Goal: Use online tool/utility: Utilize a website feature to perform a specific function

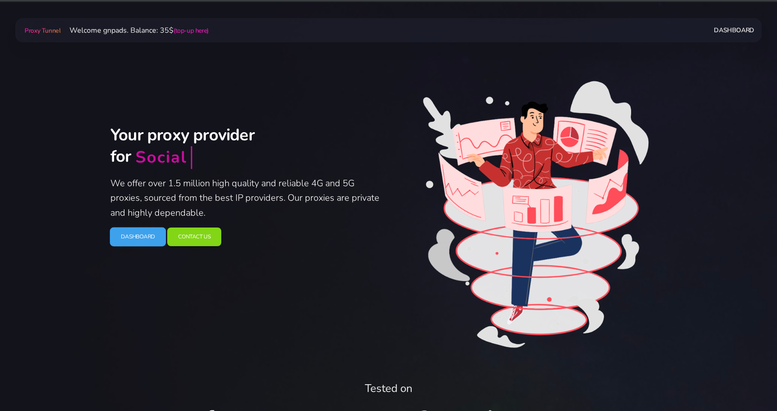
click at [136, 243] on link "Dashboard" at bounding box center [138, 237] width 56 height 19
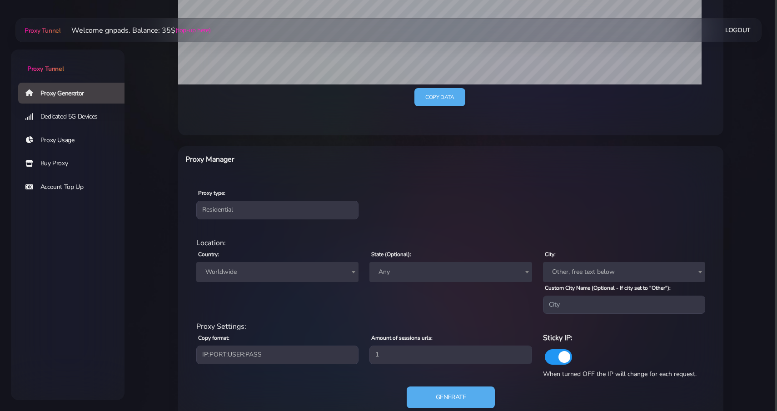
scroll to position [261, 0]
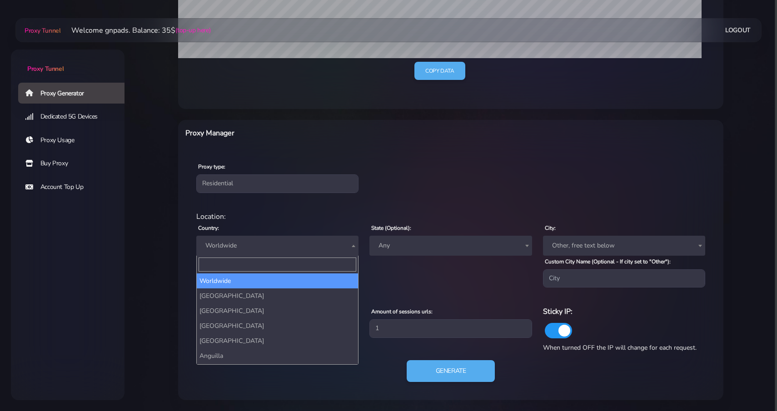
click at [273, 244] on span "Worldwide" at bounding box center [277, 245] width 151 height 13
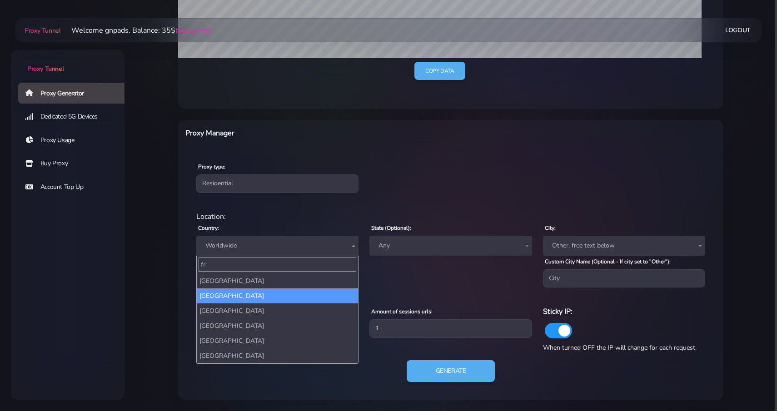
type input "fr"
select select "FR"
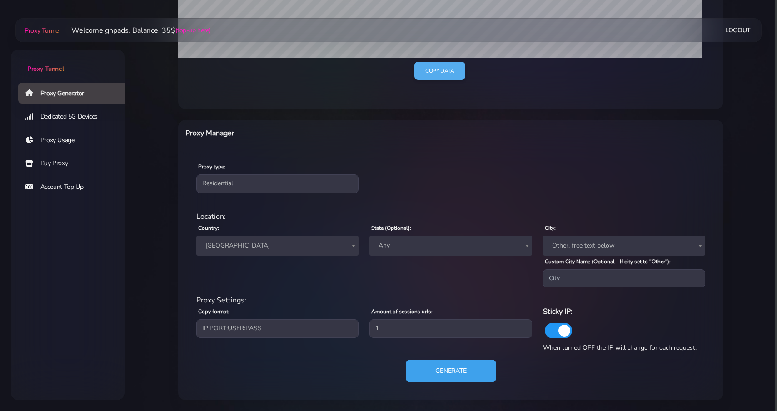
click at [453, 374] on button "Generate" at bounding box center [451, 371] width 90 height 22
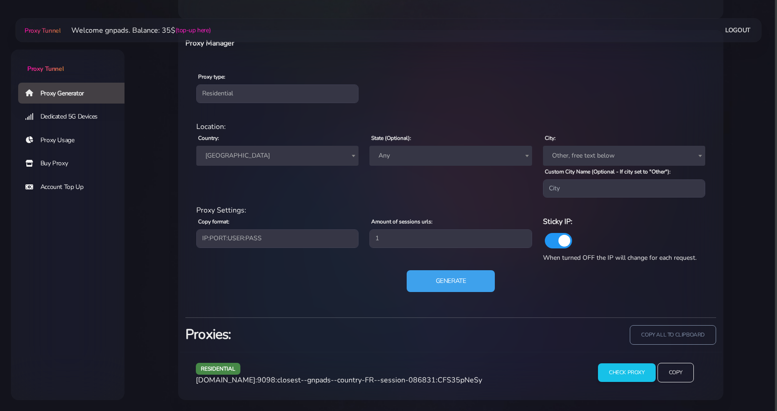
scroll to position [350, 0]
click at [634, 373] on input "Check Proxy" at bounding box center [626, 373] width 59 height 19
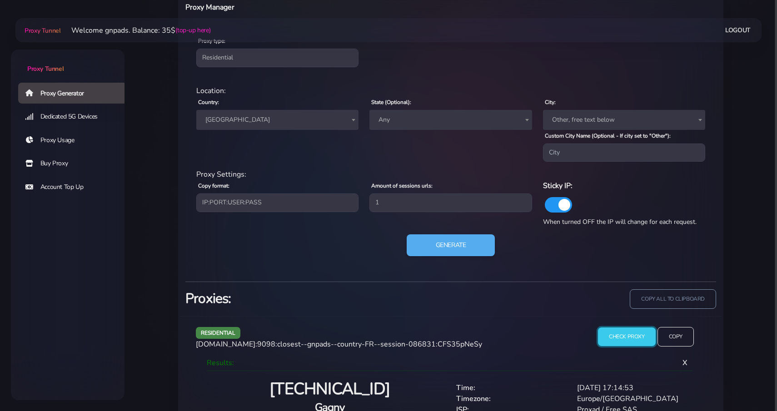
scroll to position [426, 0]
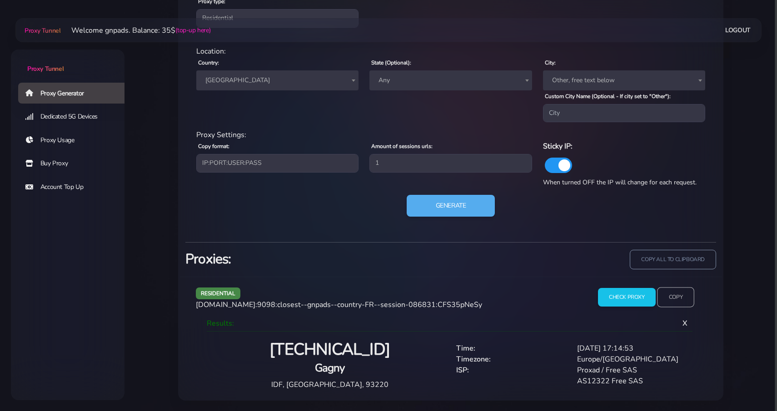
click at [674, 294] on input "Copy" at bounding box center [675, 297] width 37 height 20
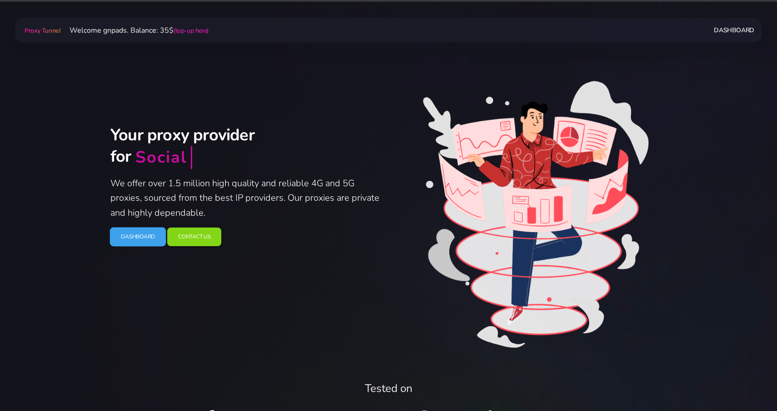
click at [131, 239] on link "Dashboard" at bounding box center [138, 237] width 56 height 19
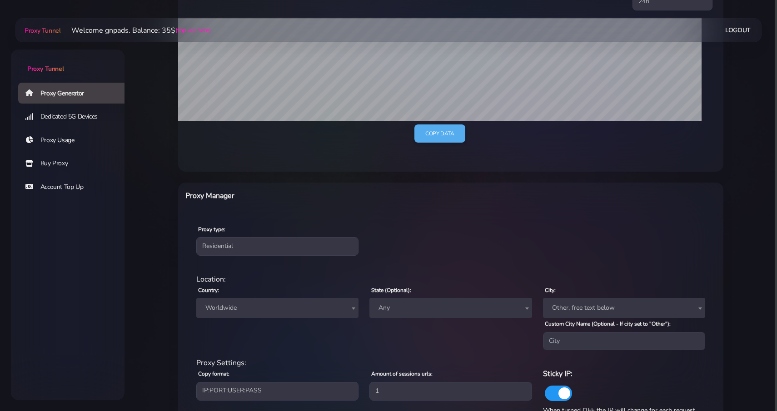
scroll to position [261, 0]
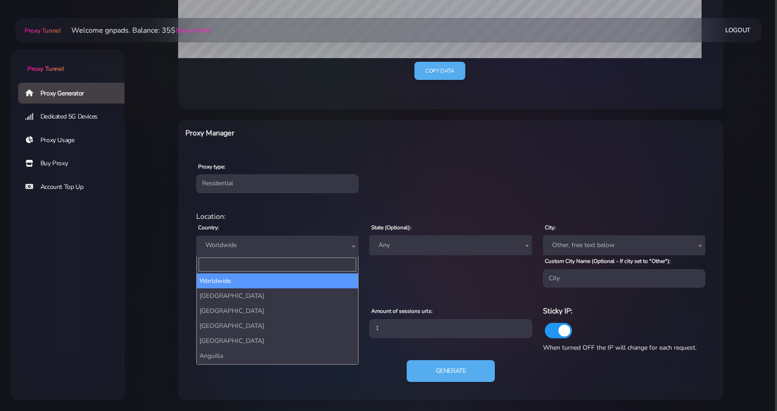
click at [297, 253] on span "Worldwide" at bounding box center [277, 246] width 162 height 20
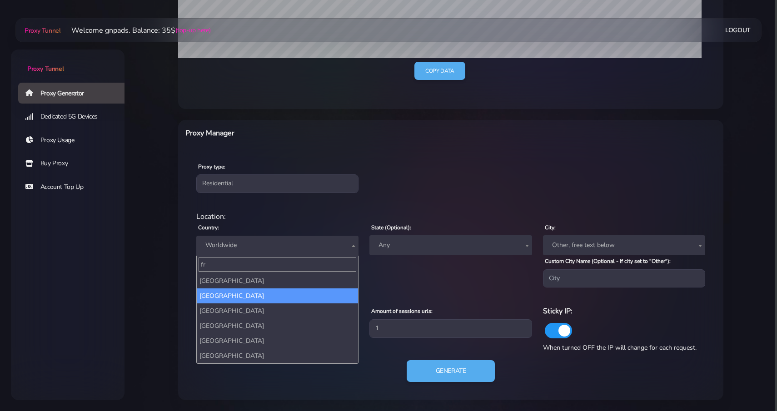
type input "fr"
select select "FR"
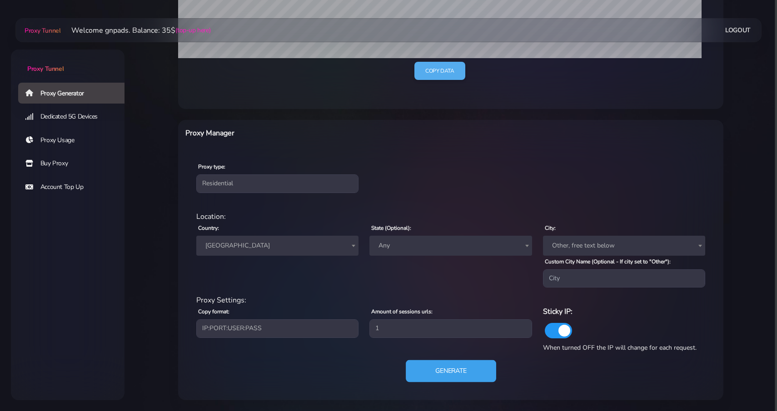
click at [447, 375] on button "Generate" at bounding box center [451, 371] width 90 height 22
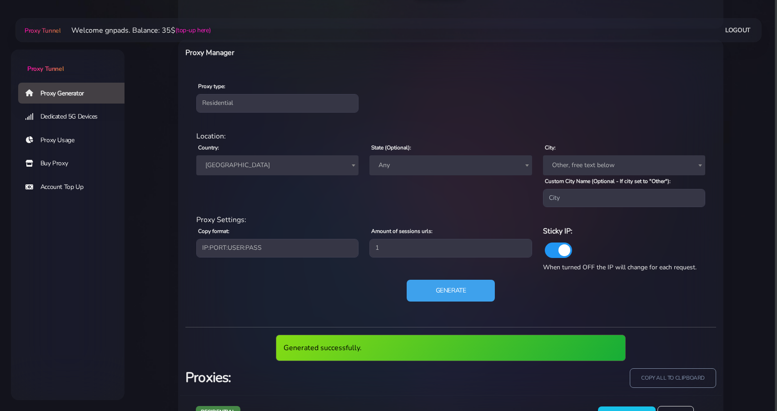
scroll to position [384, 0]
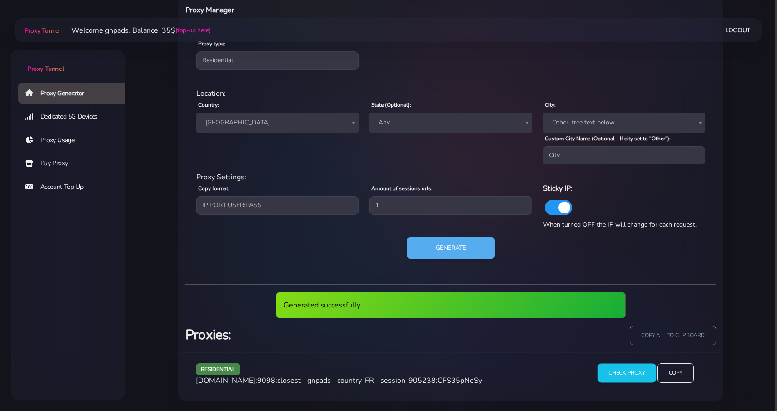
click at [637, 373] on input "Check Proxy" at bounding box center [626, 373] width 59 height 19
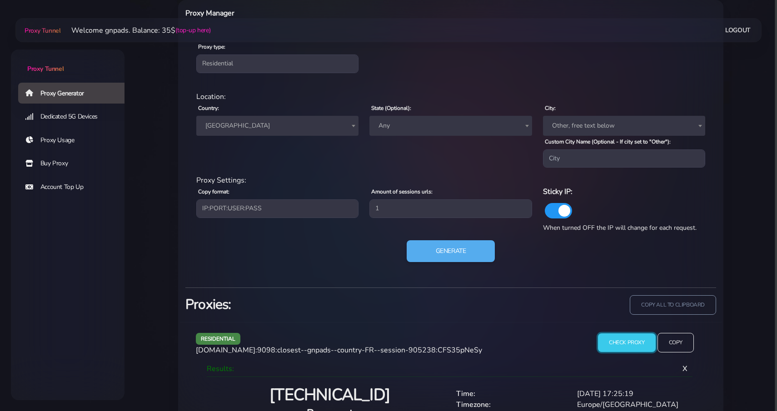
scroll to position [426, 0]
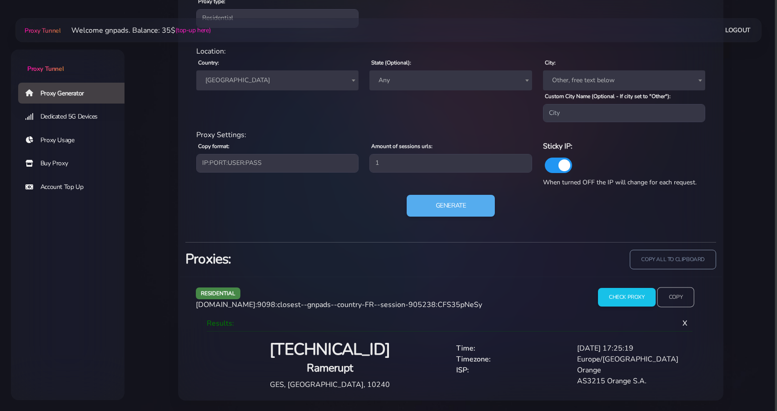
click at [670, 297] on input "Copy" at bounding box center [675, 297] width 37 height 20
